Goal: Information Seeking & Learning: Learn about a topic

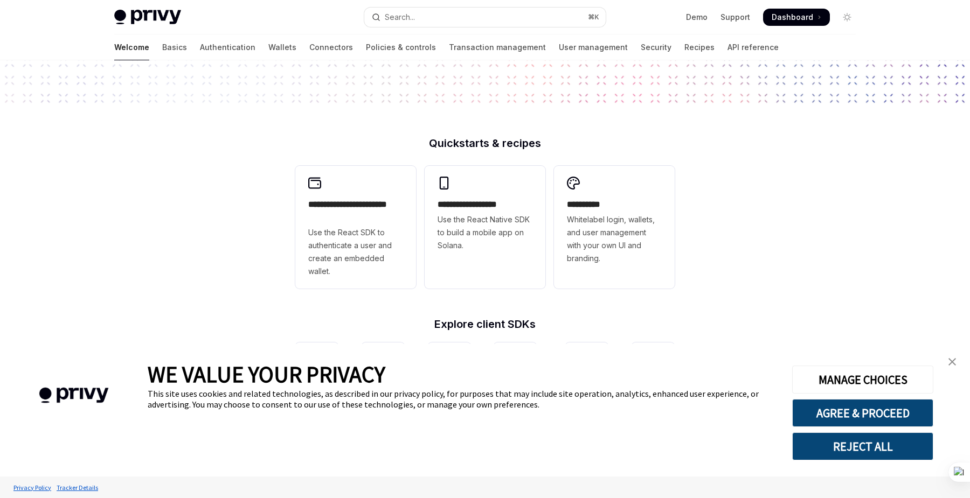
scroll to position [205, 0]
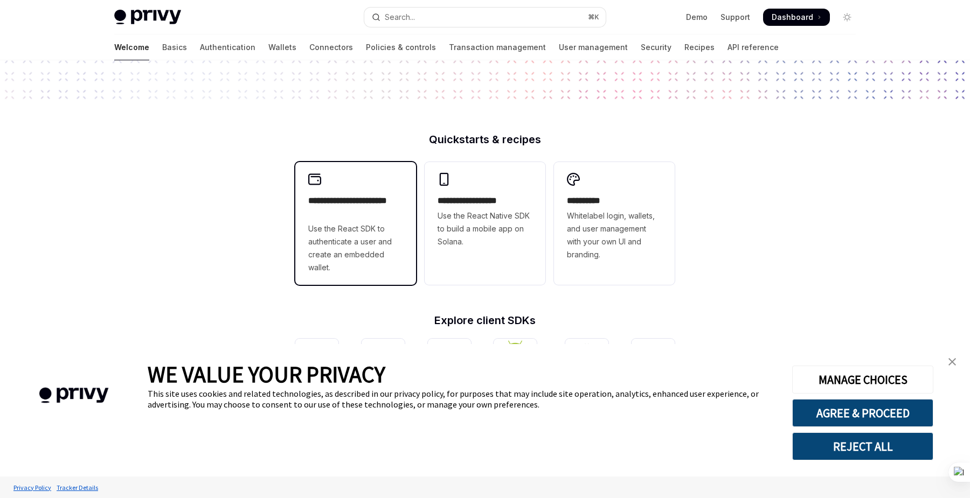
click at [368, 285] on div "**********" at bounding box center [355, 223] width 121 height 123
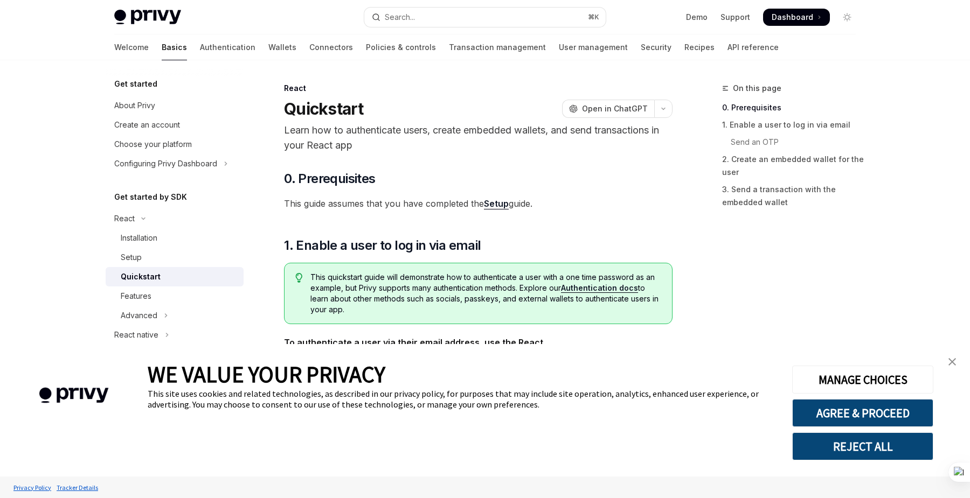
click at [503, 203] on link "Setup" at bounding box center [496, 203] width 25 height 11
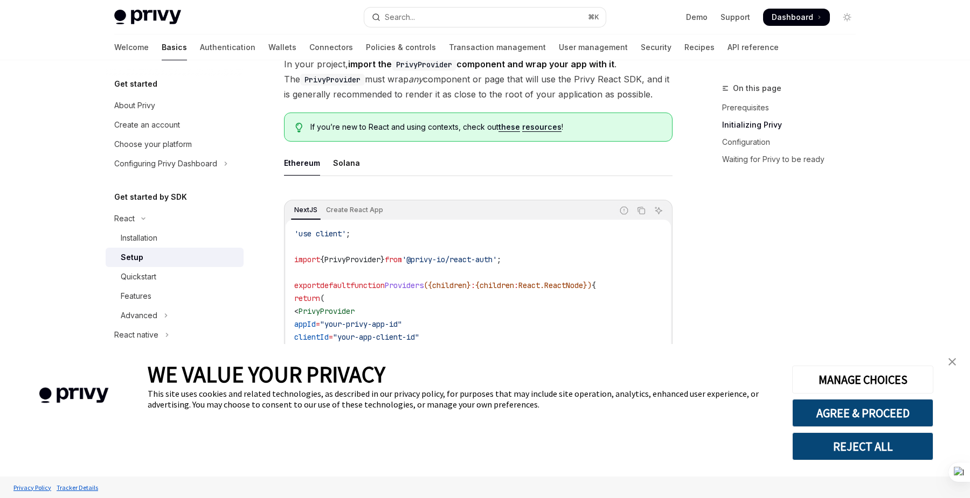
scroll to position [15, 0]
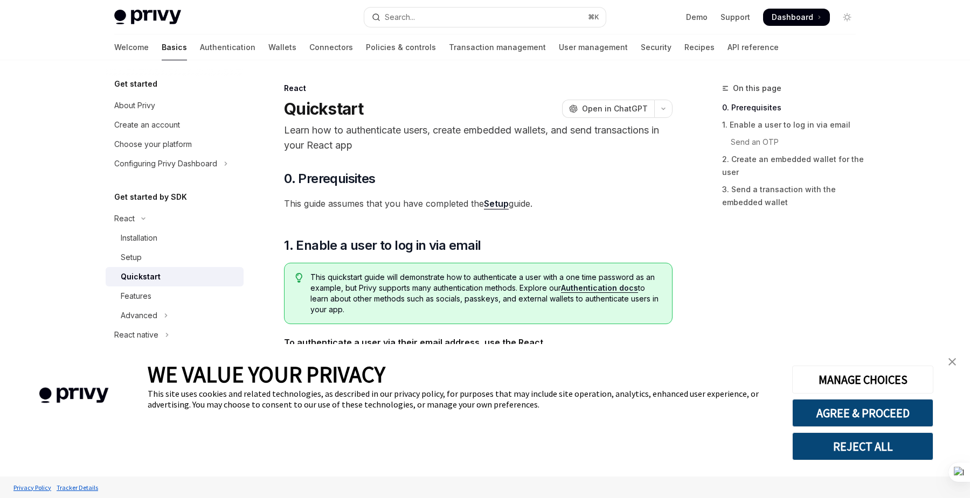
type textarea "*"
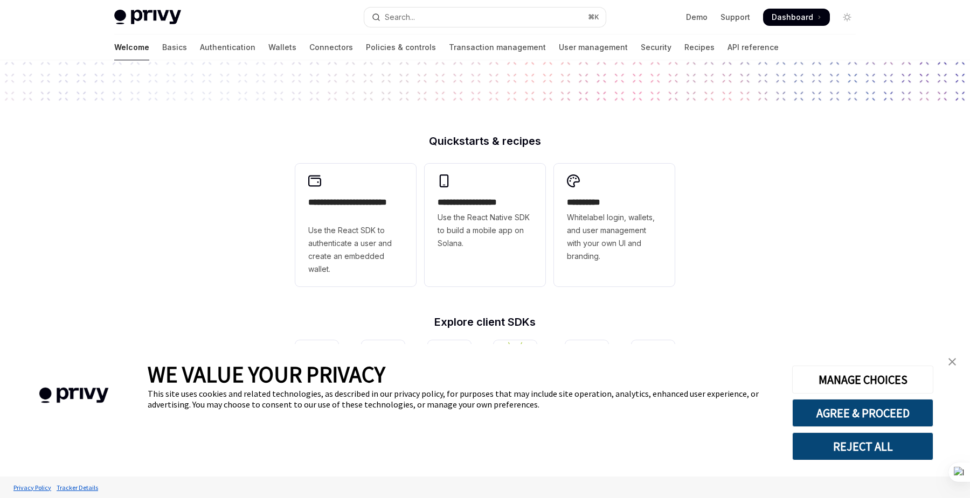
scroll to position [205, 0]
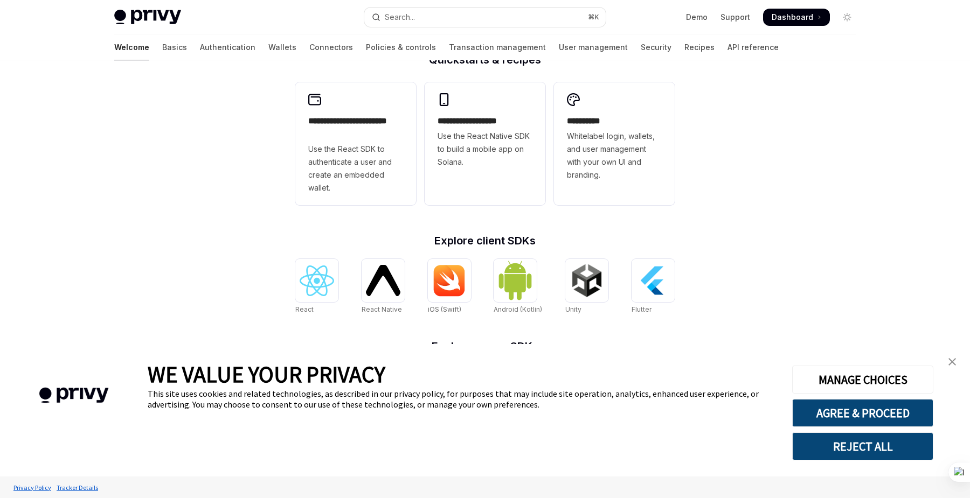
scroll to position [273, 0]
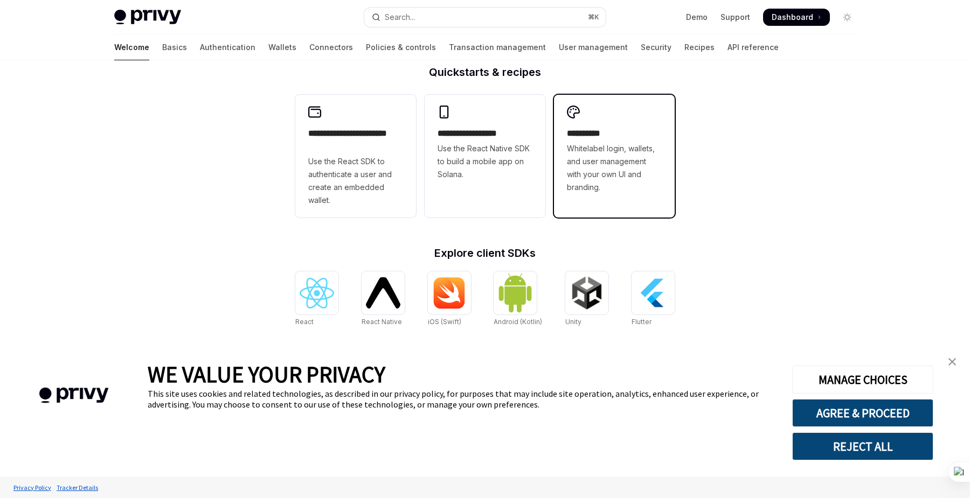
click at [624, 192] on span "Whitelabel login, wallets, and user management with your own UI and branding." at bounding box center [614, 168] width 95 height 52
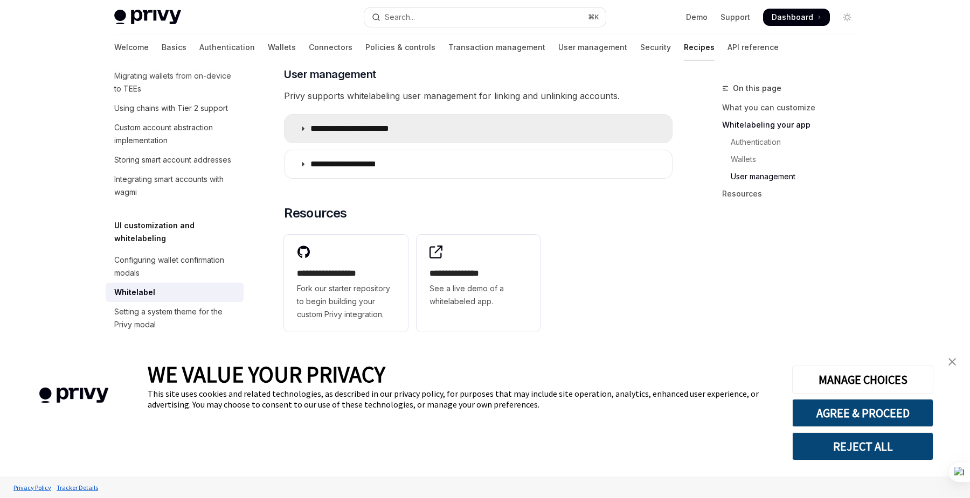
scroll to position [1416, 0]
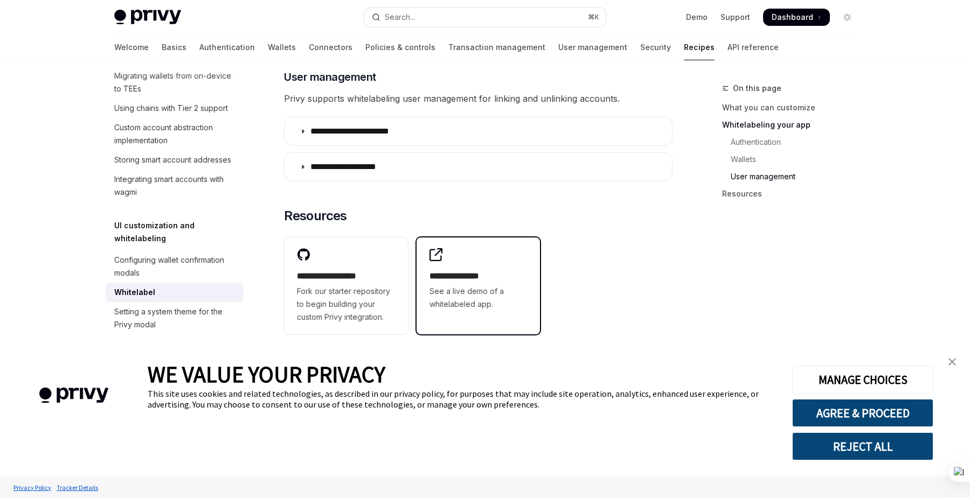
click at [469, 300] on span "See a live demo of a whitelabeled app." at bounding box center [478, 298] width 98 height 26
click at [437, 298] on span "See a live demo of a whitelabeled app." at bounding box center [478, 298] width 98 height 26
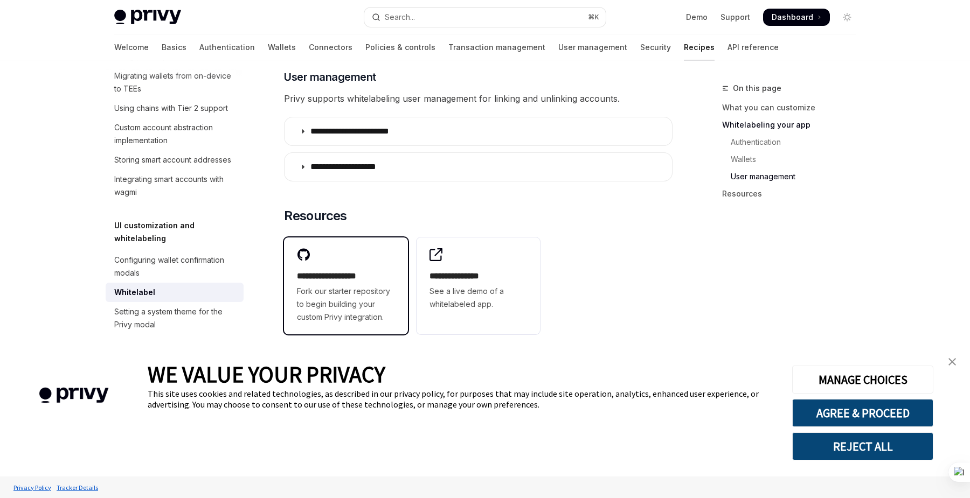
click at [351, 295] on span "Fork our starter repository to begin building your custom Privy integration." at bounding box center [346, 304] width 98 height 39
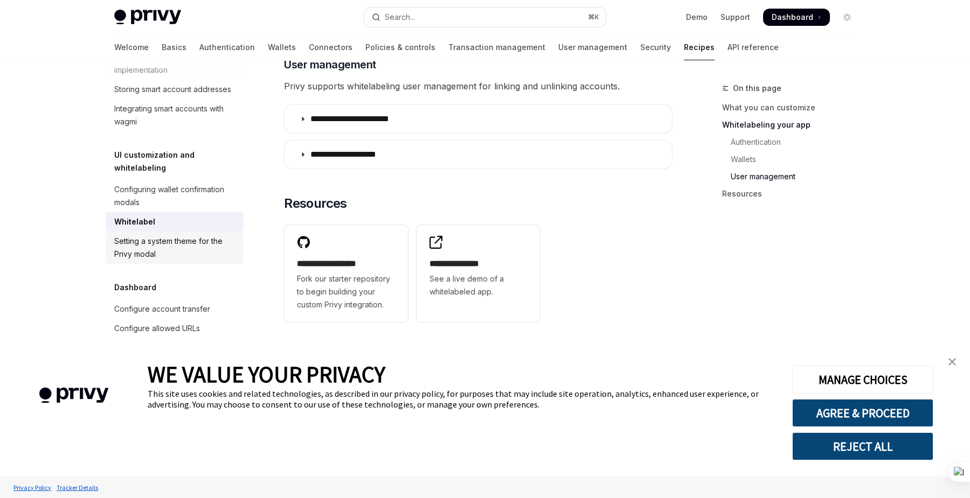
scroll to position [478, 0]
click at [193, 181] on div "Configuring wallet confirmation modals" at bounding box center [175, 194] width 123 height 26
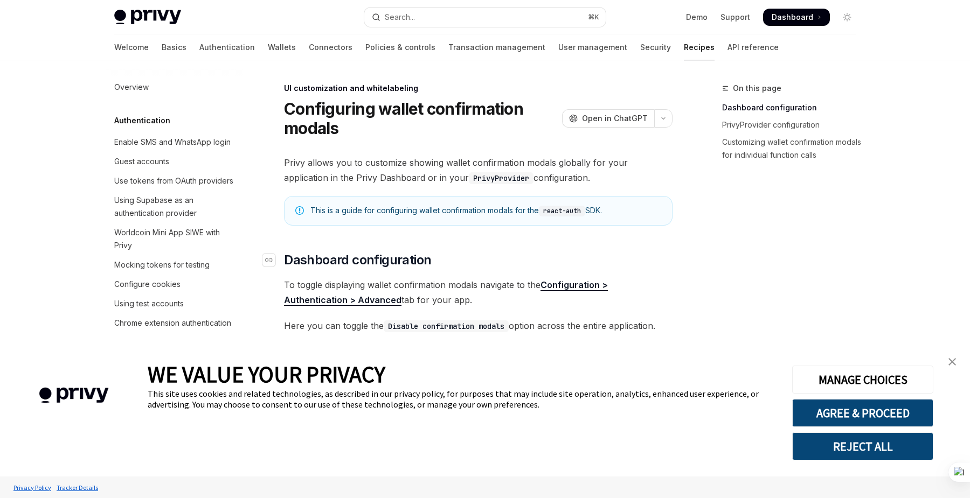
scroll to position [1, 0]
click at [268, 51] on link "Wallets" at bounding box center [282, 47] width 28 height 26
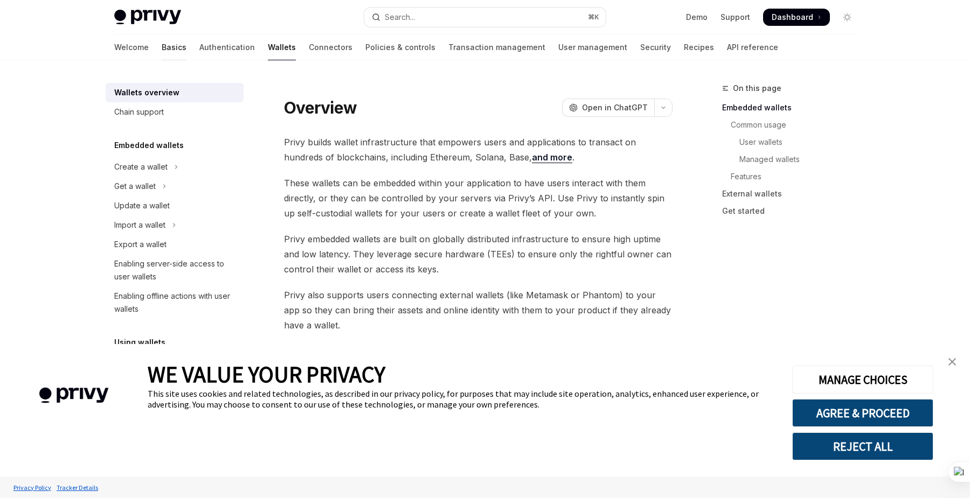
click at [162, 51] on link "Basics" at bounding box center [174, 47] width 25 height 26
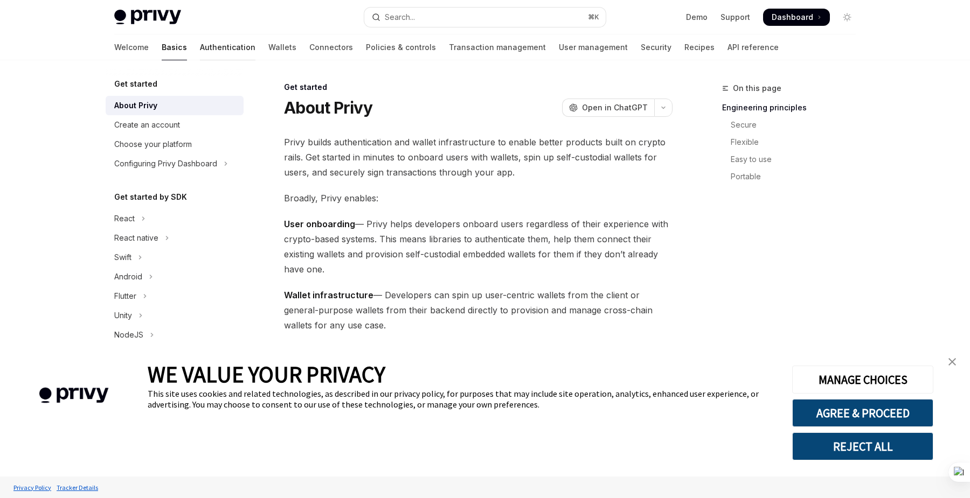
click at [200, 49] on link "Authentication" at bounding box center [227, 47] width 55 height 26
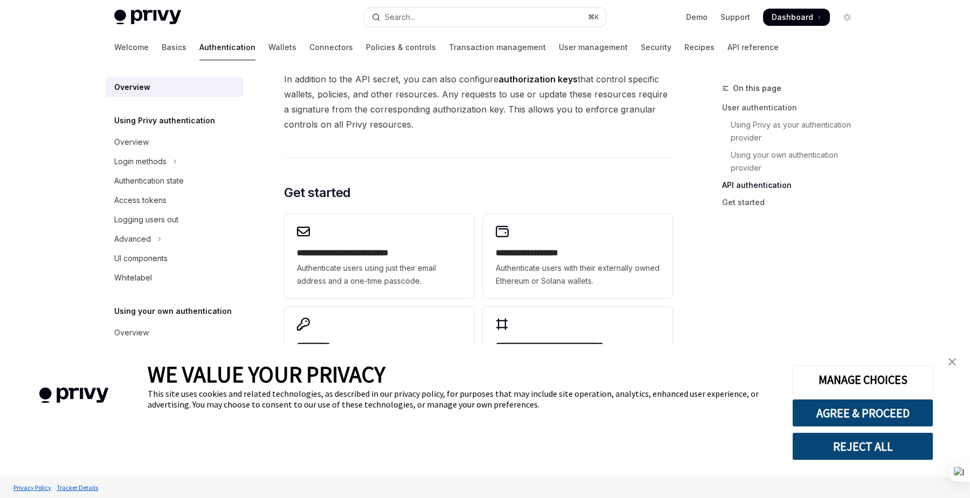
scroll to position [868, 0]
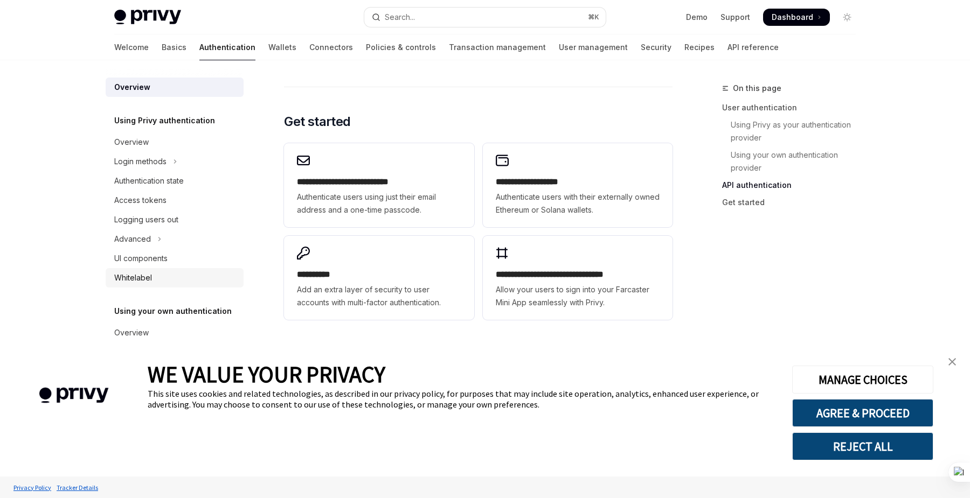
click at [170, 277] on div "Whitelabel" at bounding box center [175, 277] width 123 height 13
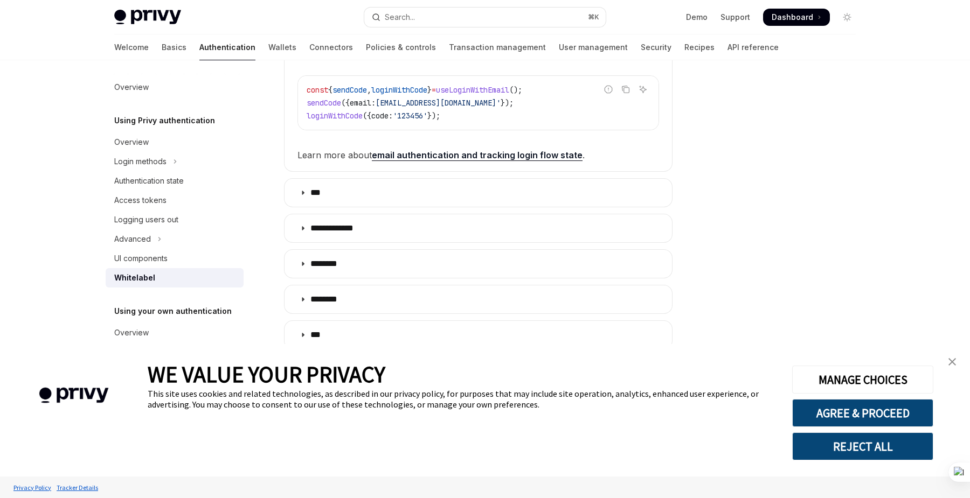
scroll to position [363, 0]
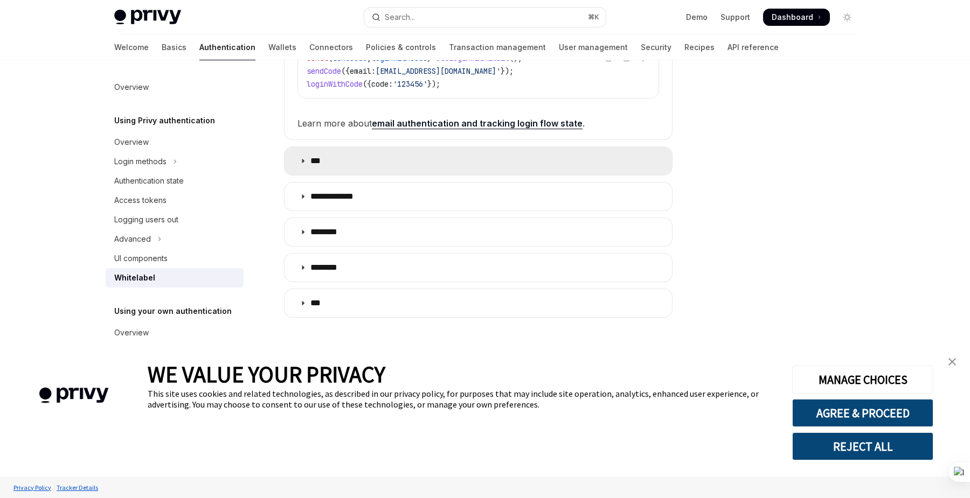
click at [309, 165] on summary "***" at bounding box center [477, 161] width 387 height 28
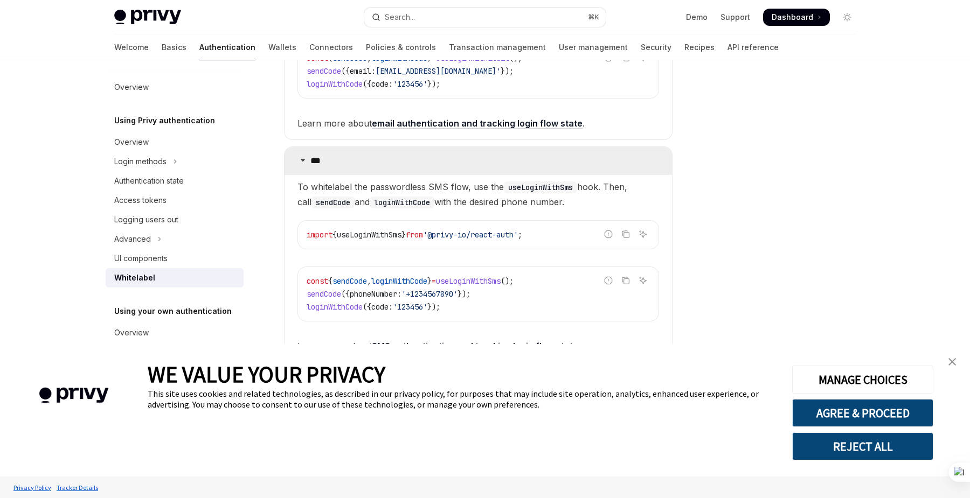
click at [309, 165] on summary "***" at bounding box center [477, 161] width 387 height 28
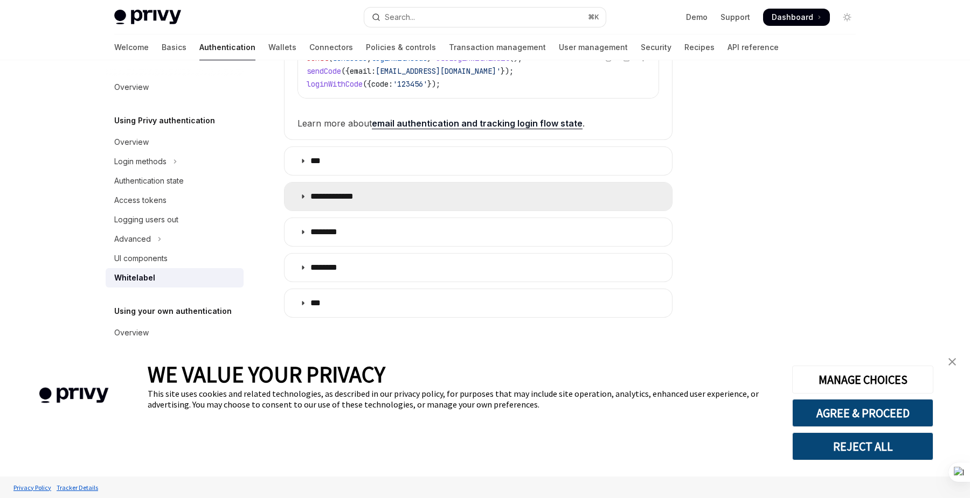
click at [302, 204] on summary "**********" at bounding box center [477, 197] width 387 height 28
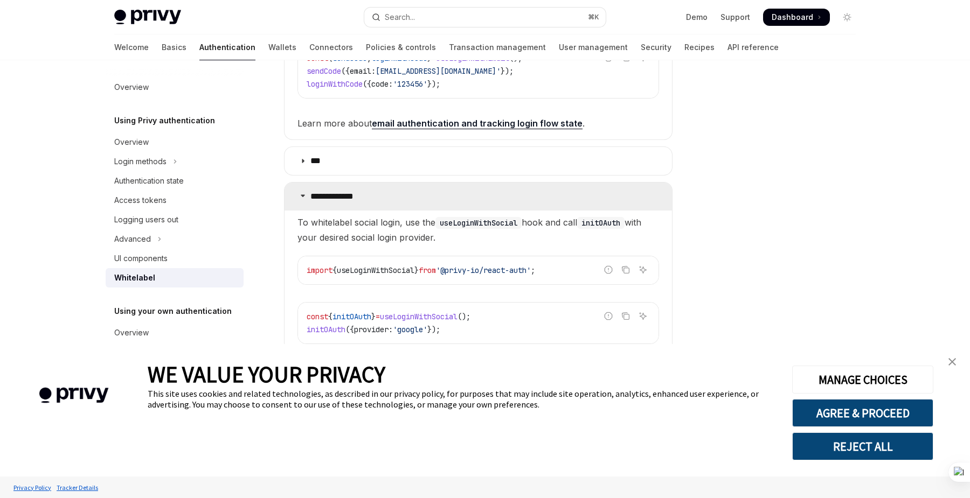
click at [302, 204] on summary "**********" at bounding box center [477, 197] width 387 height 28
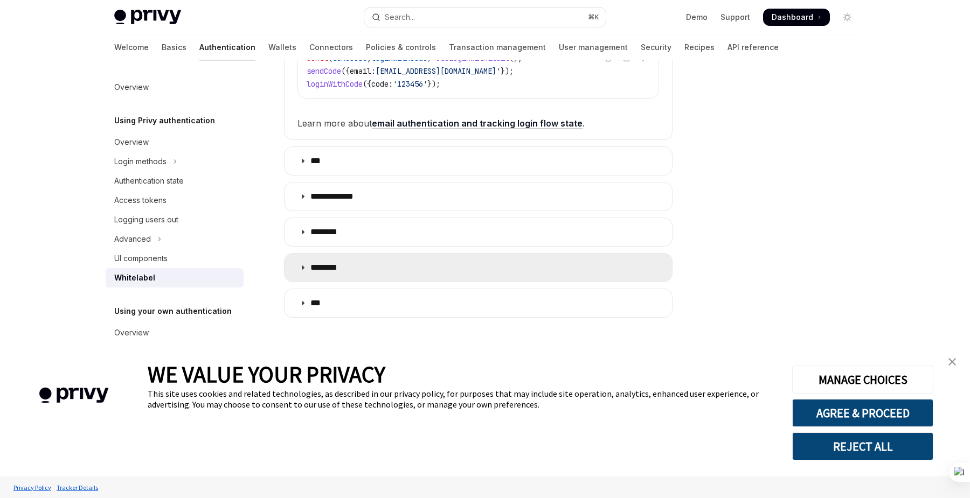
click at [302, 271] on summary "********" at bounding box center [477, 268] width 387 height 28
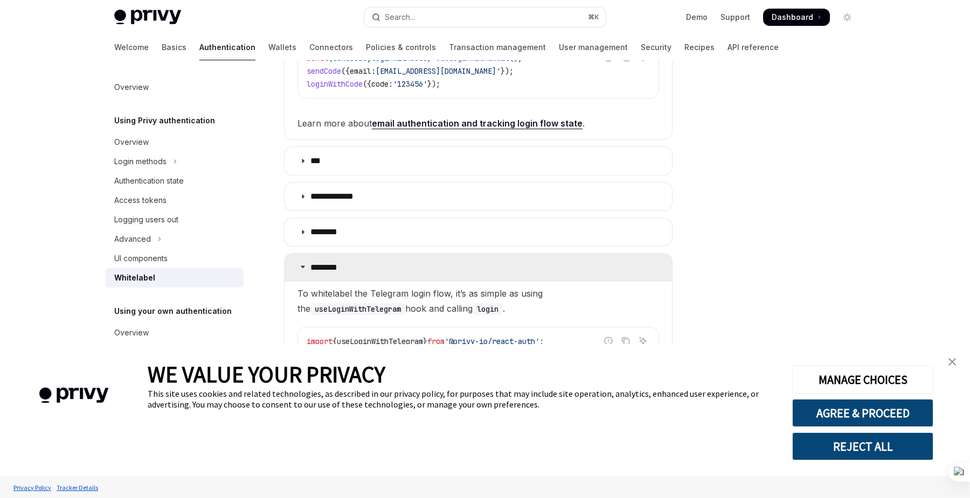
click at [302, 271] on summary "********" at bounding box center [477, 268] width 387 height 28
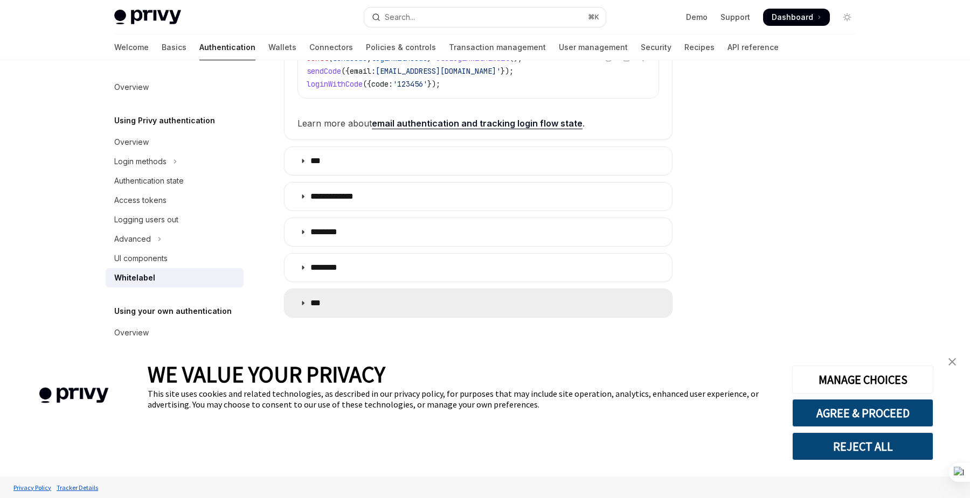
click at [307, 308] on summary "***" at bounding box center [477, 303] width 387 height 28
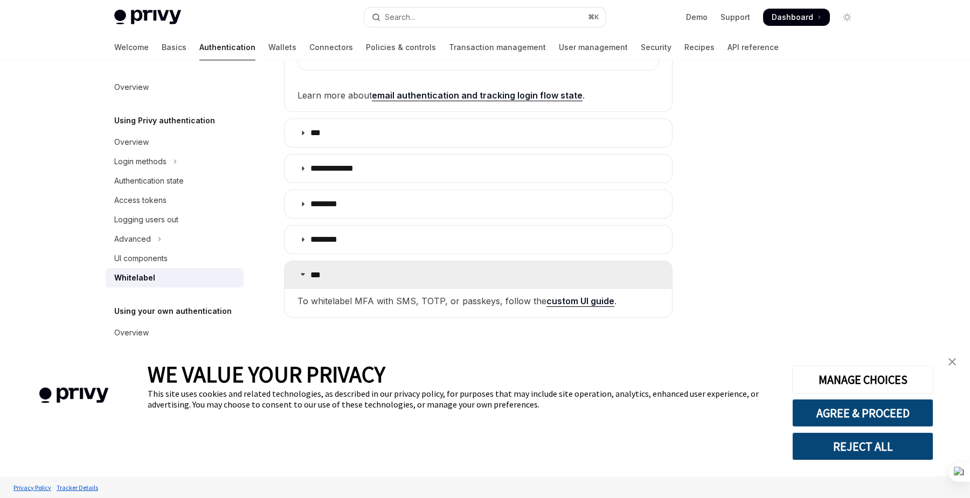
click at [299, 275] on summary "***" at bounding box center [477, 275] width 387 height 28
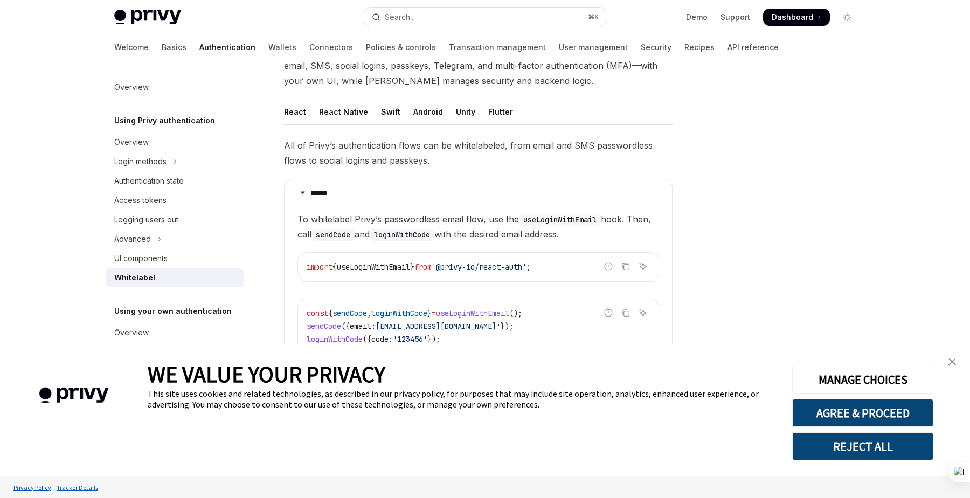
scroll to position [113, 0]
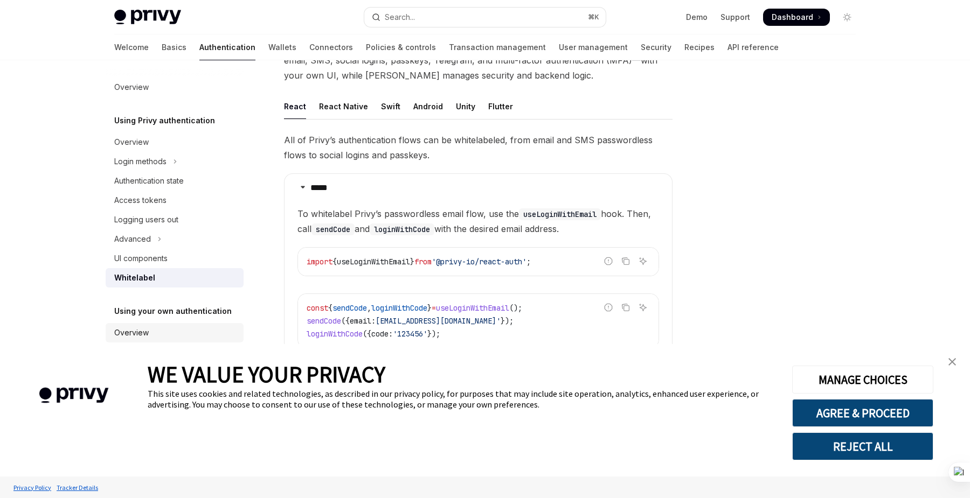
click at [138, 327] on div "Overview" at bounding box center [131, 332] width 34 height 13
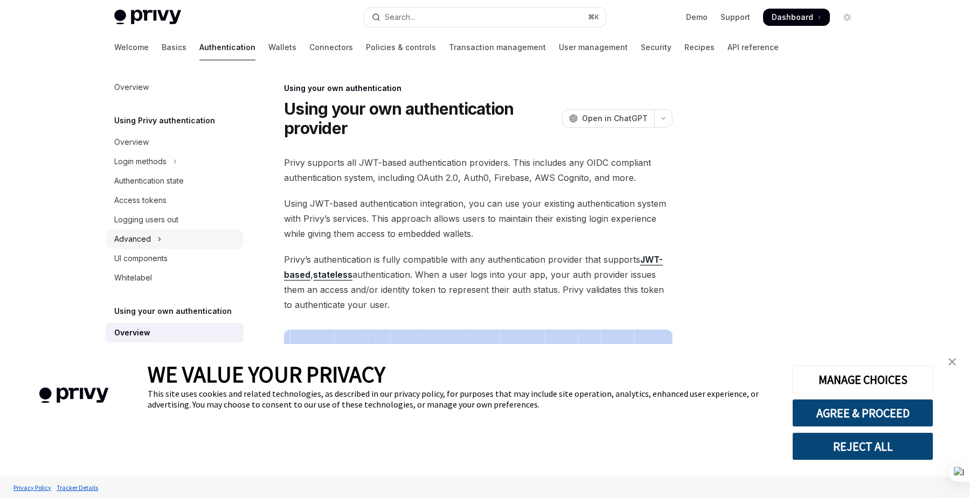
click at [159, 239] on icon "Toggle Advanced section" at bounding box center [160, 239] width 2 height 3
click at [268, 47] on link "Wallets" at bounding box center [282, 47] width 28 height 26
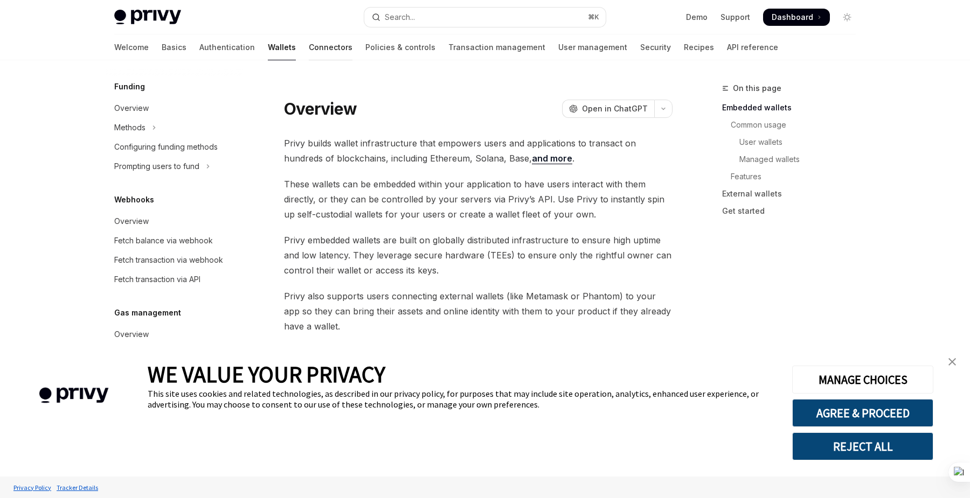
click at [309, 41] on link "Connectors" at bounding box center [331, 47] width 44 height 26
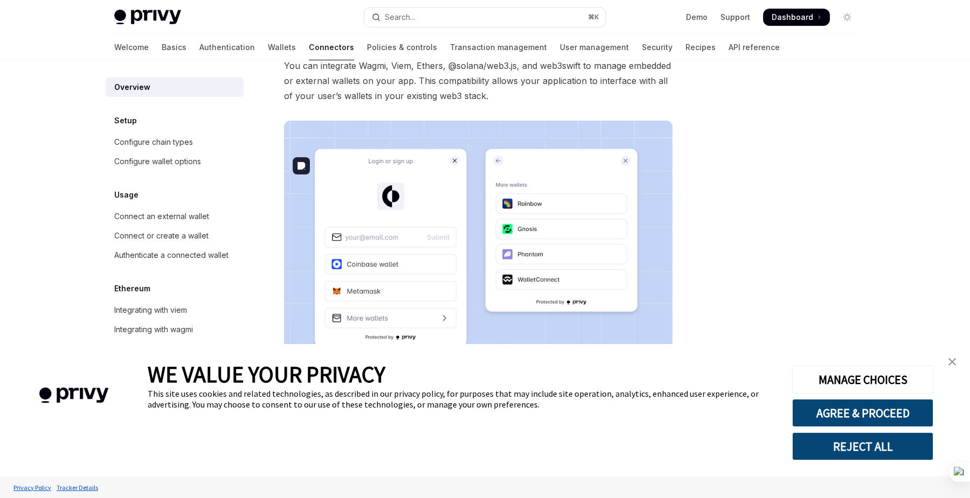
scroll to position [206, 0]
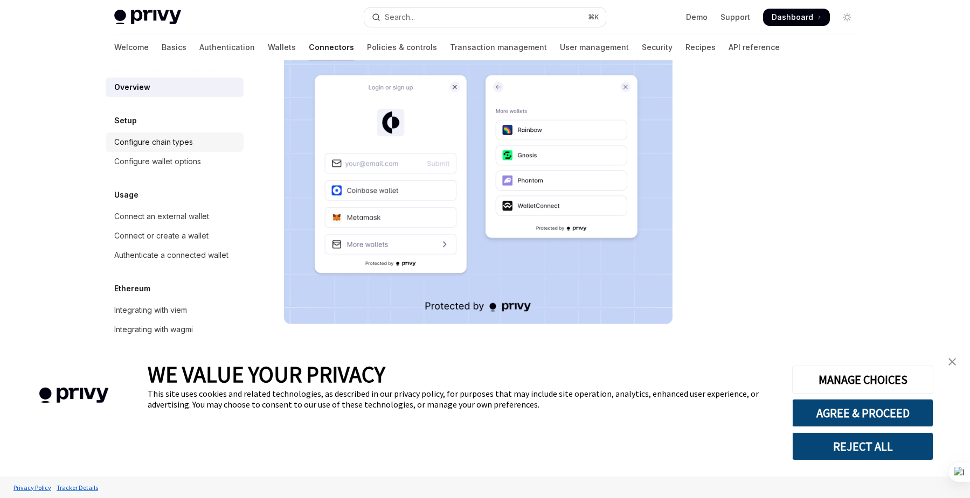
click at [167, 143] on div "Configure chain types" at bounding box center [153, 142] width 79 height 13
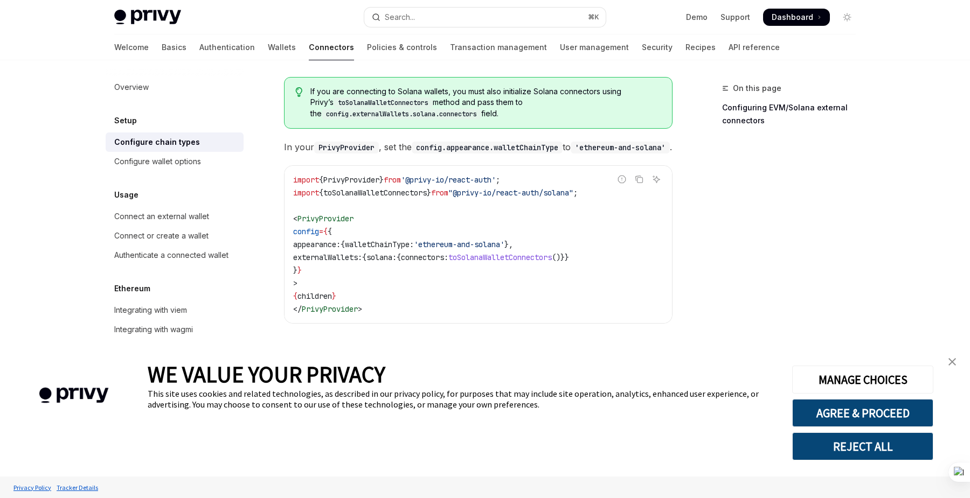
scroll to position [239, 0]
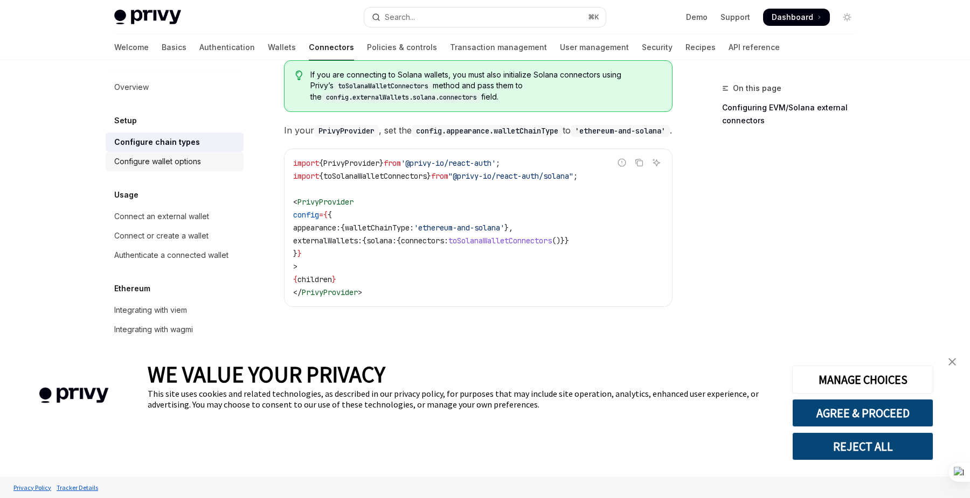
click at [169, 157] on div "Configure wallet options" at bounding box center [157, 161] width 87 height 13
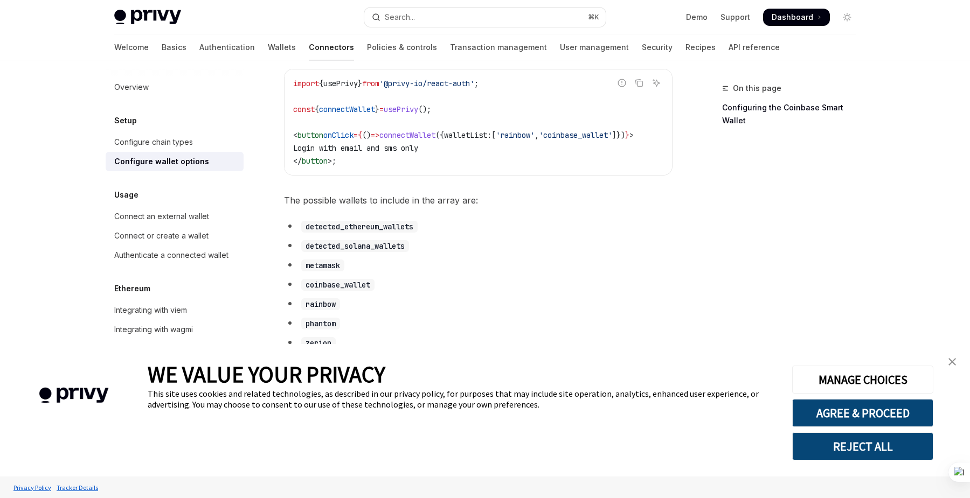
scroll to position [462, 0]
drag, startPoint x: 301, startPoint y: 236, endPoint x: 449, endPoint y: 236, distance: 148.1
click at [449, 235] on li "detected_ethereum_wallets" at bounding box center [478, 227] width 388 height 15
drag, startPoint x: 288, startPoint y: 210, endPoint x: 486, endPoint y: 210, distance: 198.8
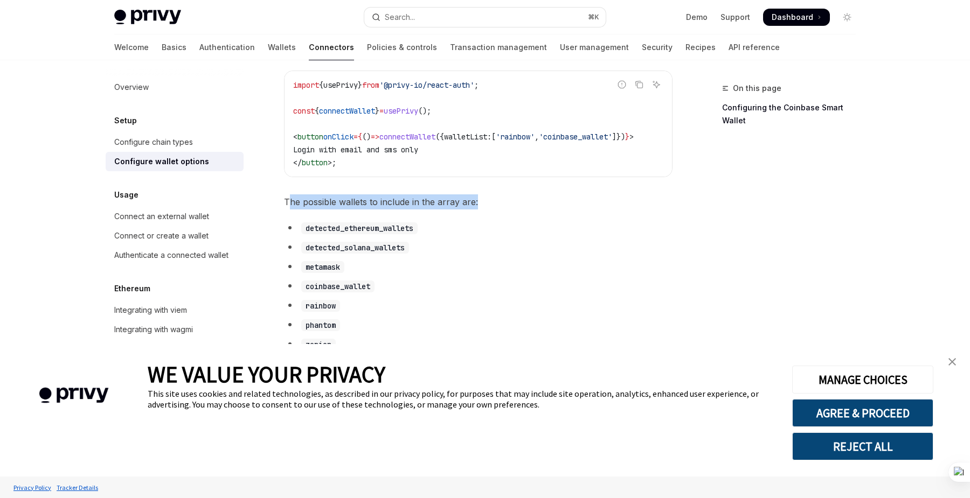
click at [486, 210] on span "The possible wallets to include in the array are:" at bounding box center [478, 201] width 388 height 15
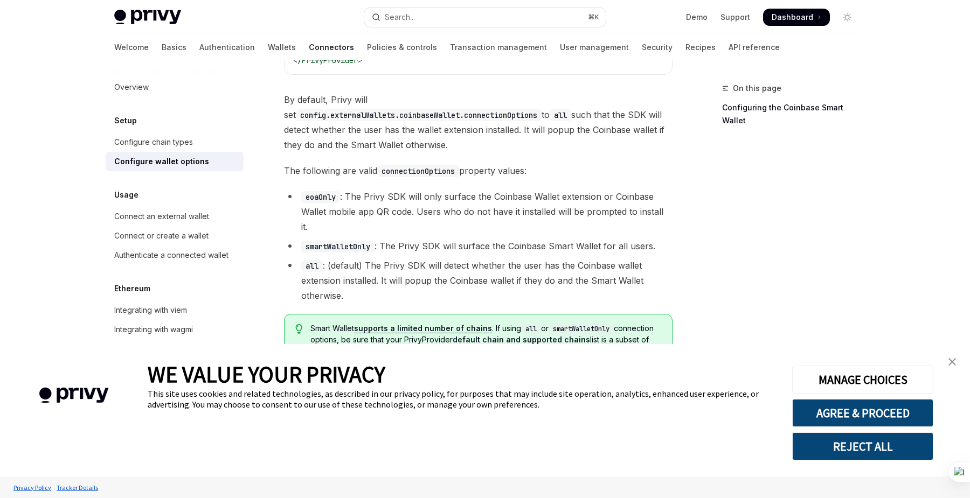
scroll to position [1557, 0]
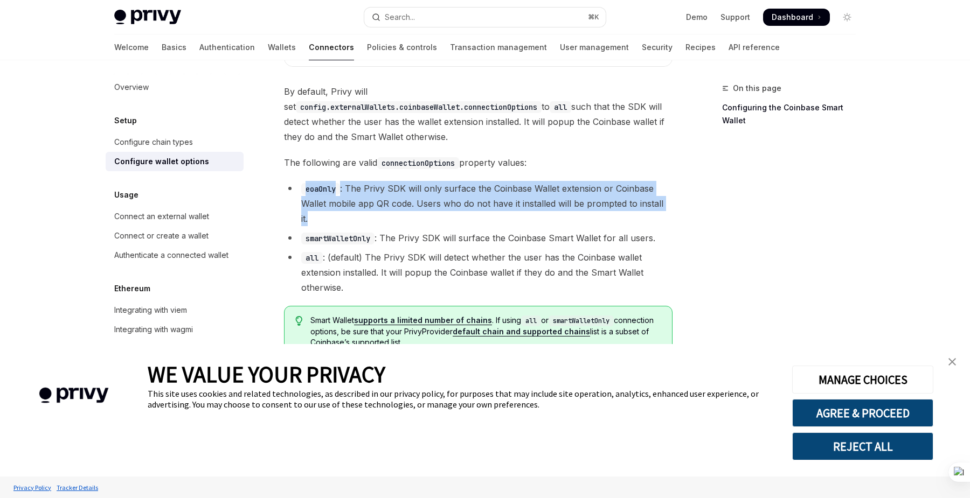
drag, startPoint x: 293, startPoint y: 163, endPoint x: 297, endPoint y: 197, distance: 34.7
click at [297, 197] on ul "eoaOnly : The Privy SDK will only surface the Coinbase Wallet extension or Coin…" at bounding box center [478, 238] width 388 height 114
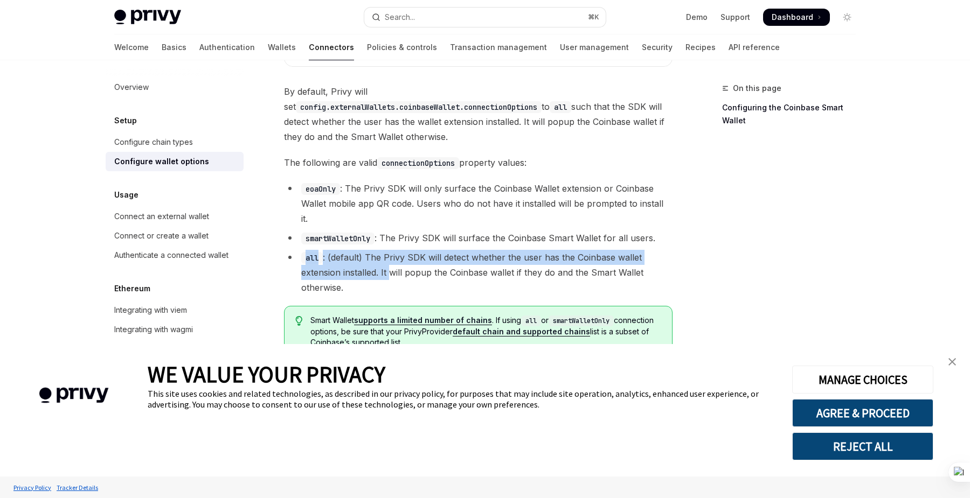
drag, startPoint x: 282, startPoint y: 226, endPoint x: 389, endPoint y: 246, distance: 109.0
click at [389, 250] on li "all : (default) The Privy SDK will detect whether the user has the Coinbase wal…" at bounding box center [478, 272] width 388 height 45
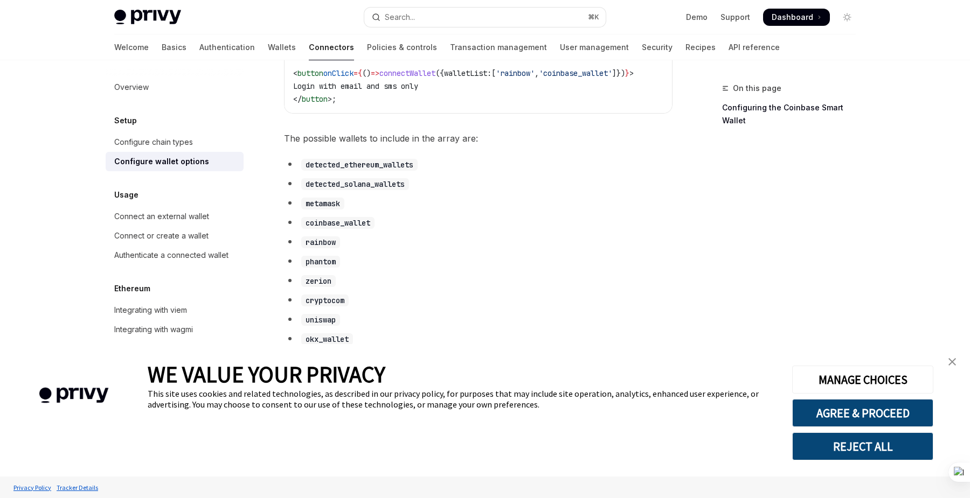
scroll to position [366, 0]
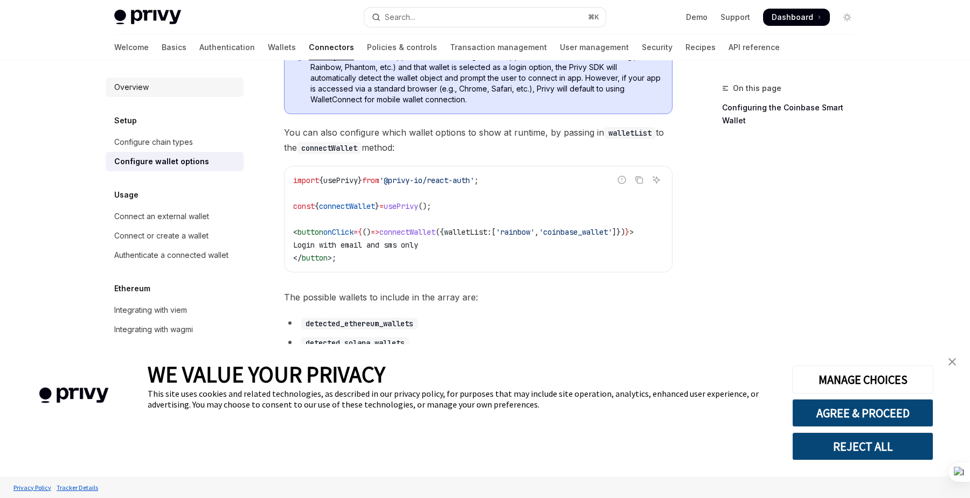
click at [134, 86] on div "Overview" at bounding box center [131, 87] width 34 height 13
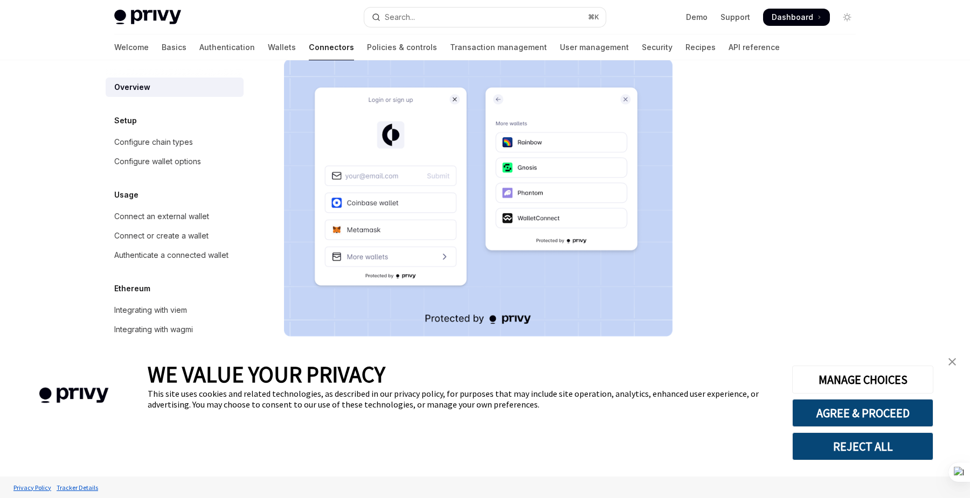
scroll to position [206, 0]
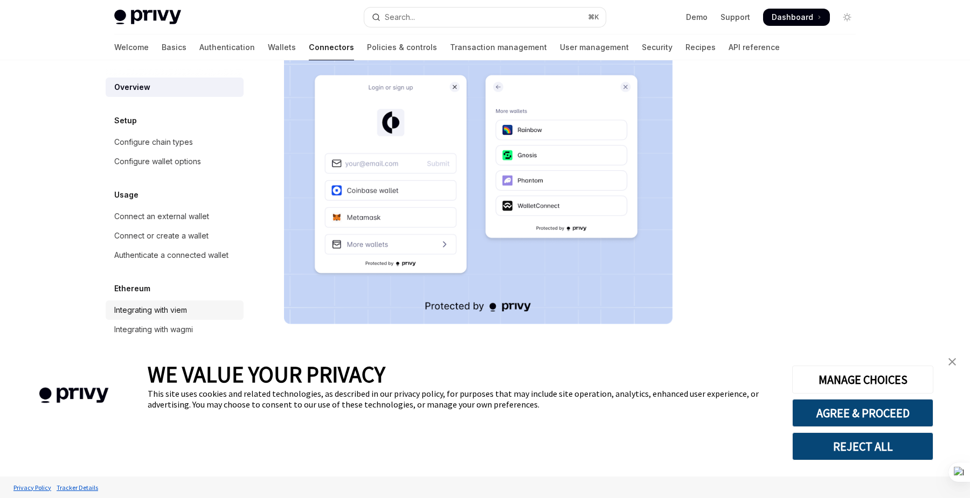
click at [166, 315] on div "Integrating with viem" at bounding box center [150, 310] width 73 height 13
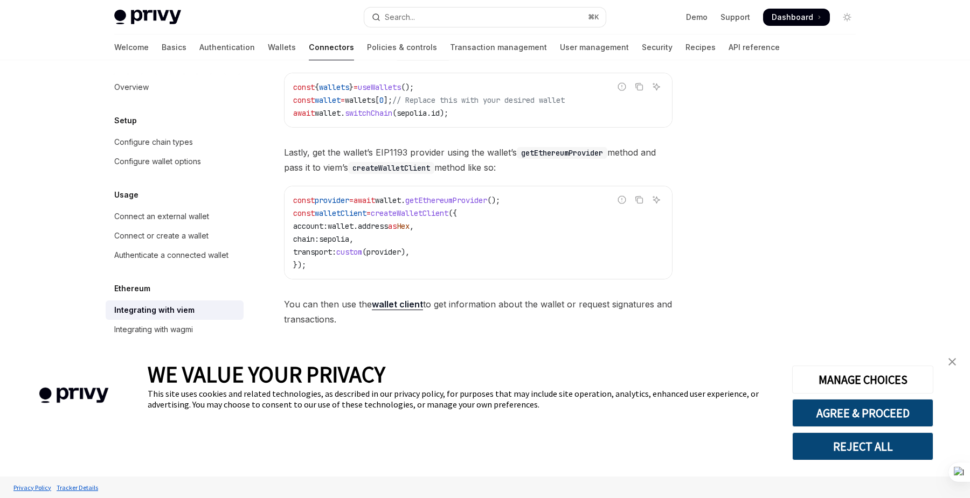
scroll to position [276, 0]
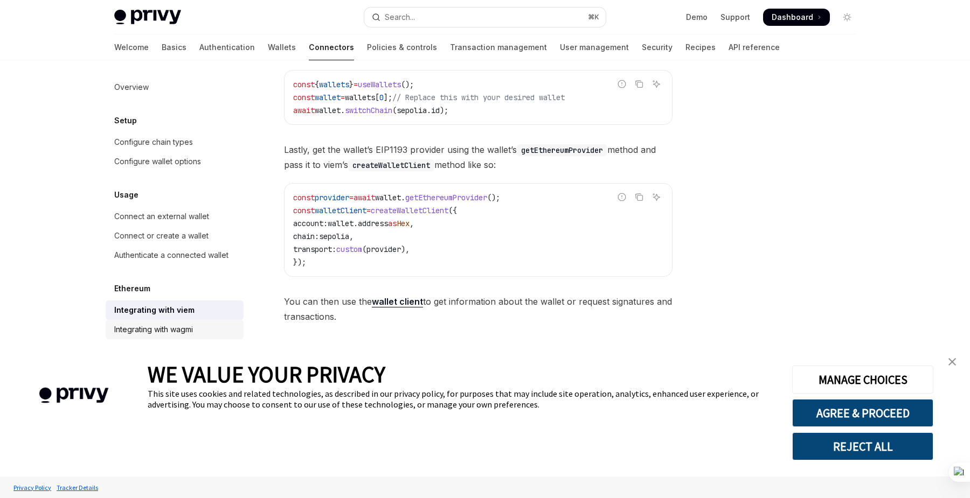
click at [164, 327] on div "Integrating with wagmi" at bounding box center [153, 329] width 79 height 13
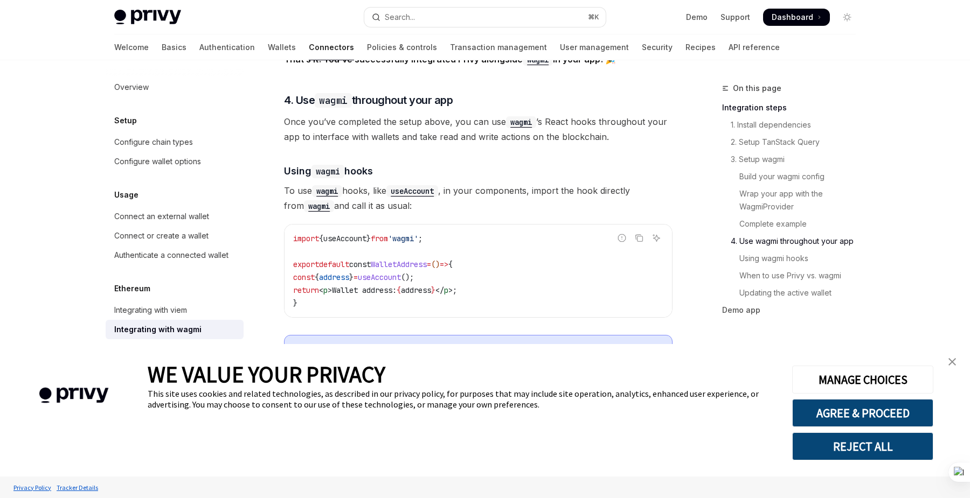
scroll to position [2353, 0]
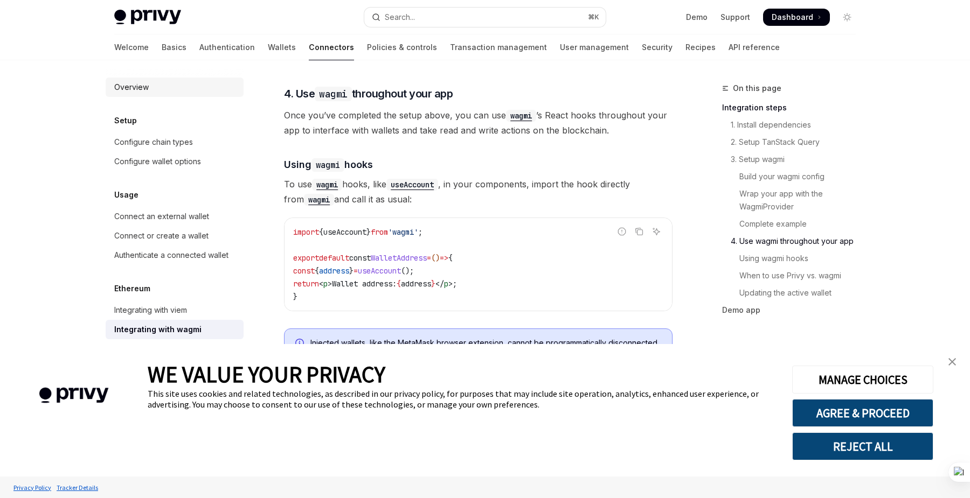
click at [122, 89] on div "Overview" at bounding box center [131, 87] width 34 height 13
type textarea "*"
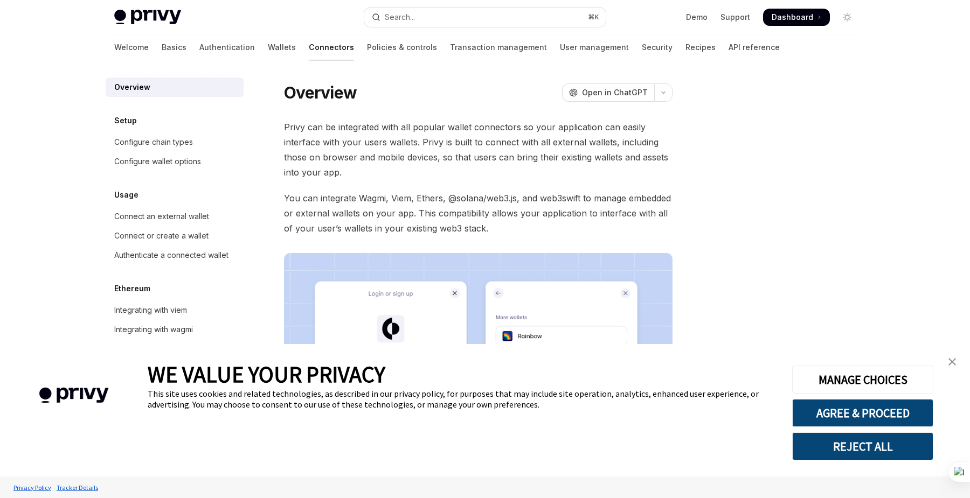
scroll to position [1, 0]
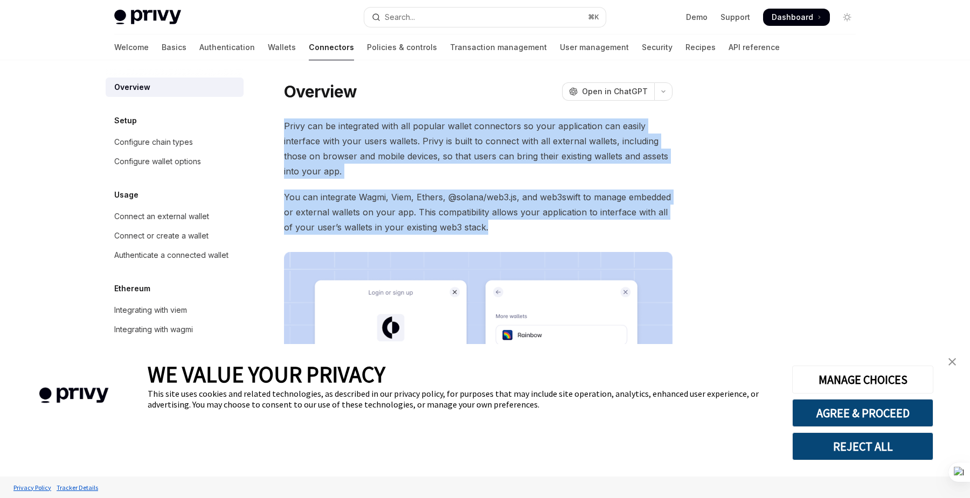
drag, startPoint x: 511, startPoint y: 234, endPoint x: 503, endPoint y: 111, distance: 123.7
click at [503, 111] on div "Overview OpenAI Open in ChatGPT OpenAI Open in ChatGPT Privy can be integrated …" at bounding box center [377, 392] width 595 height 623
click at [602, 142] on span "Privy can be integrated with all popular wallet connectors so your application …" at bounding box center [478, 149] width 388 height 60
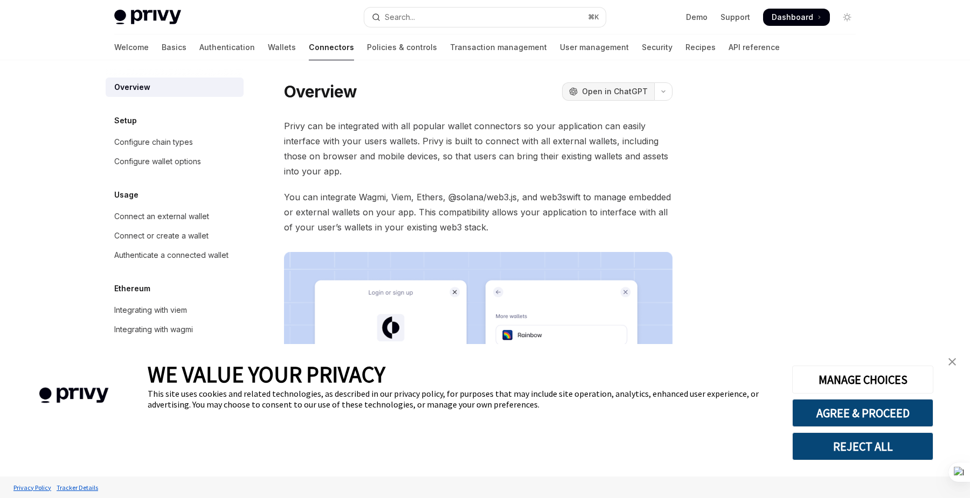
click at [626, 100] on button "OpenAI Open in ChatGPT" at bounding box center [608, 91] width 92 height 18
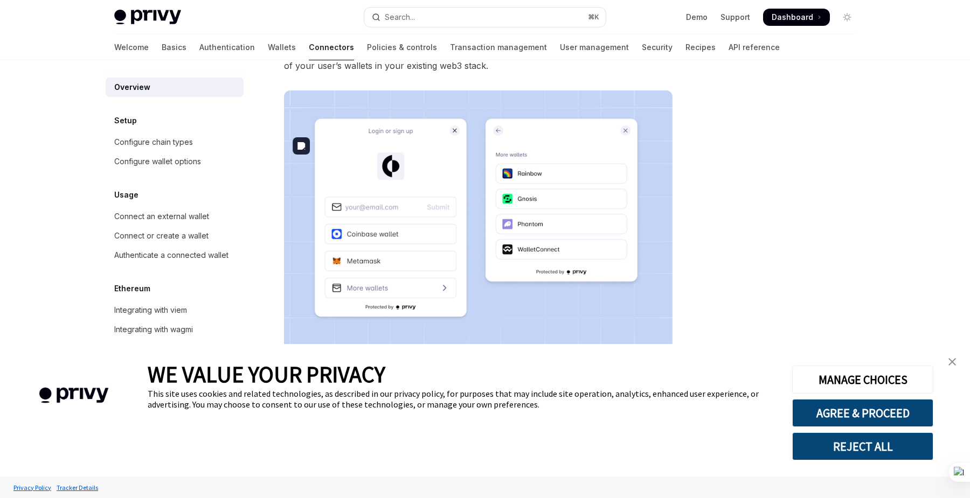
scroll to position [163, 0]
